Goal: Task Accomplishment & Management: Manage account settings

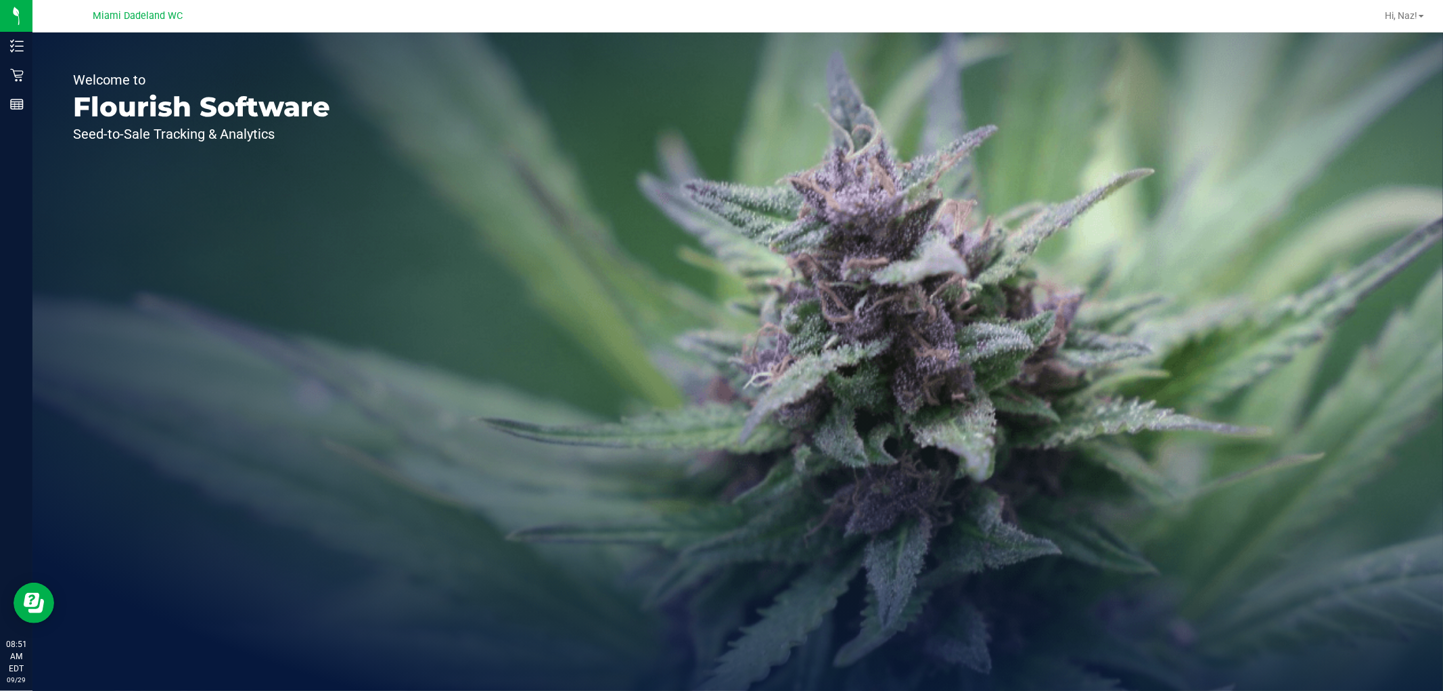
drag, startPoint x: 980, startPoint y: 234, endPoint x: 855, endPoint y: 220, distance: 126.0
click at [980, 234] on div "Welcome to Flourish Software Seed-to-Sale Tracking & Analytics" at bounding box center [737, 361] width 1411 height 658
click at [1421, 18] on link "Hi, Naz!" at bounding box center [1405, 16] width 50 height 14
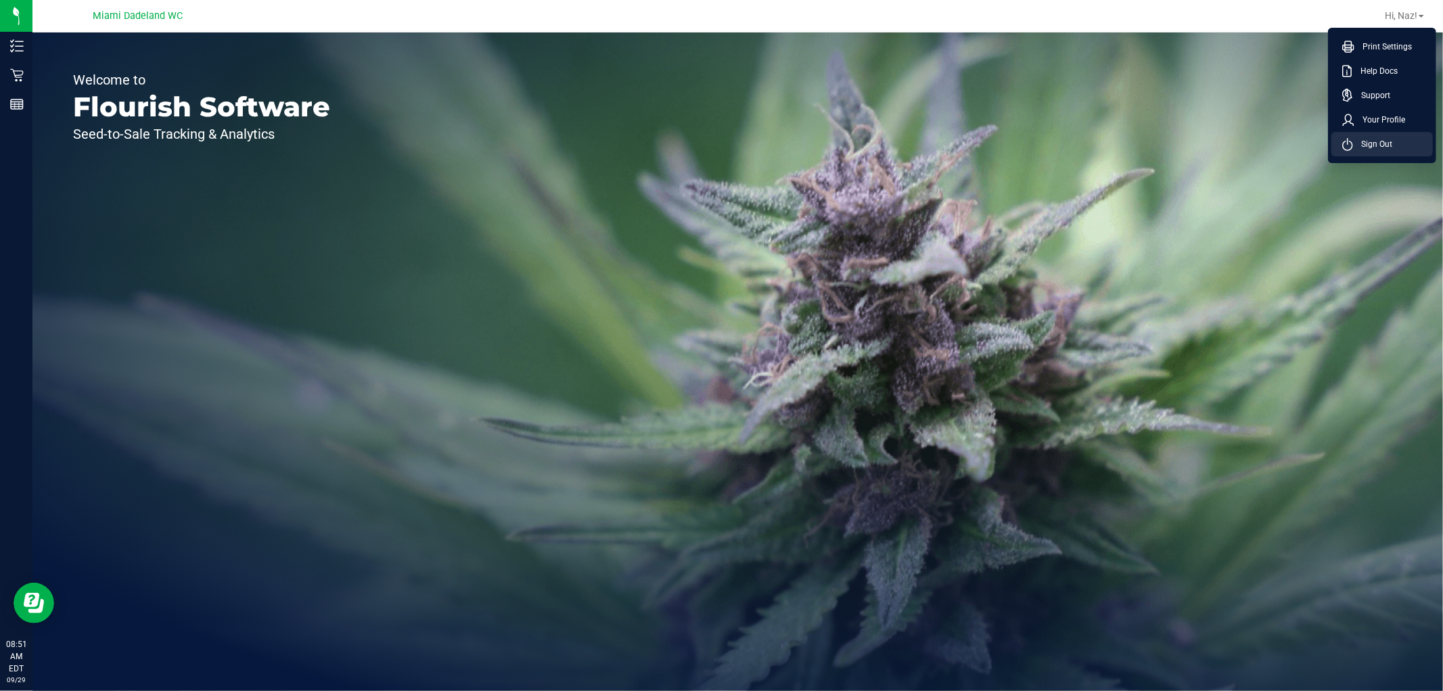
click at [1406, 145] on li "Sign Out" at bounding box center [1381, 144] width 101 height 24
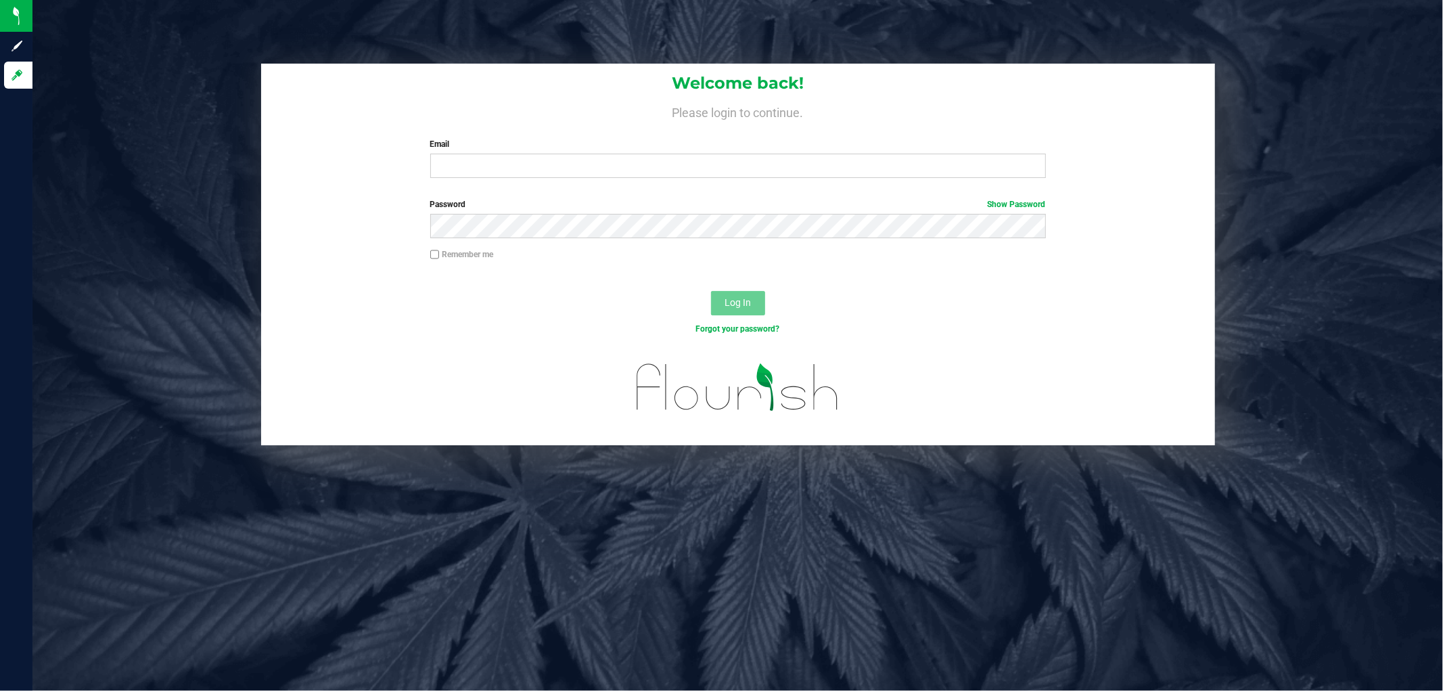
click at [582, 179] on div "Welcome back! Please login to continue. Email Required Please format your email…" at bounding box center [738, 126] width 954 height 125
click at [612, 157] on div "Email Required Please format your email correctly." at bounding box center [738, 158] width 636 height 40
click at [629, 175] on input "Email" at bounding box center [738, 166] width 616 height 24
click at [633, 162] on input "Email" at bounding box center [738, 166] width 616 height 24
type input "[EMAIL_ADDRESS][DOMAIN_NAME]"
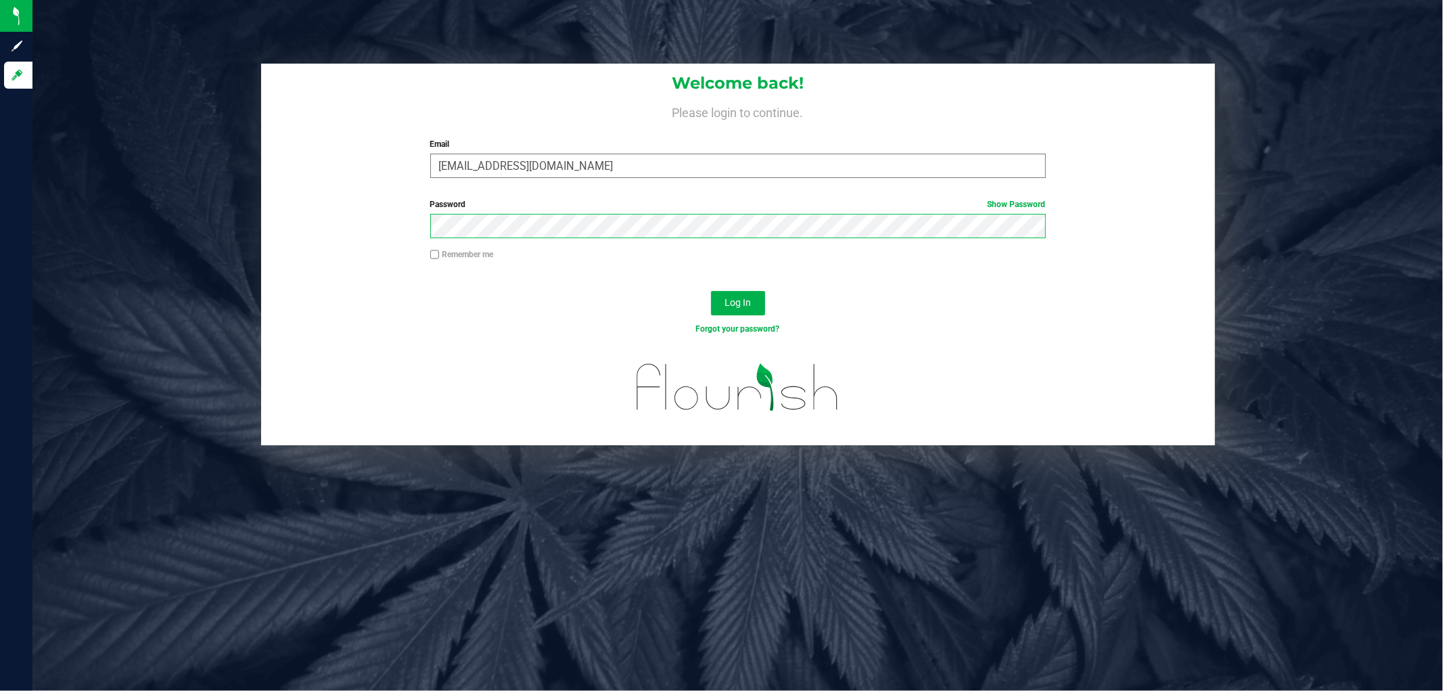
click at [711, 291] on button "Log In" at bounding box center [738, 303] width 54 height 24
